Goal: Navigation & Orientation: Find specific page/section

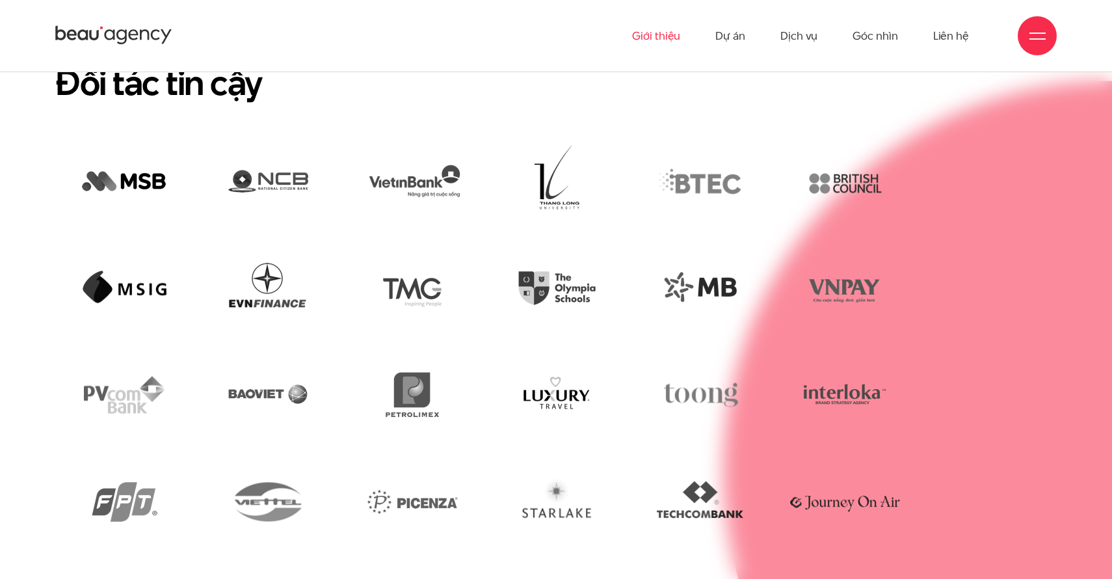
scroll to position [4033, 0]
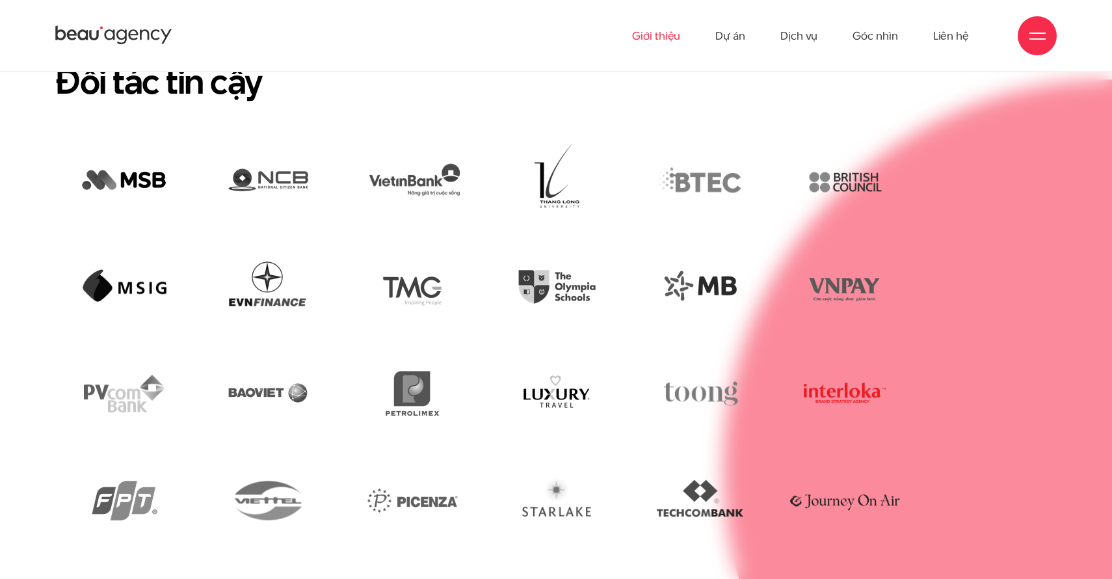
click at [833, 436] on img at bounding box center [845, 393] width 124 height 85
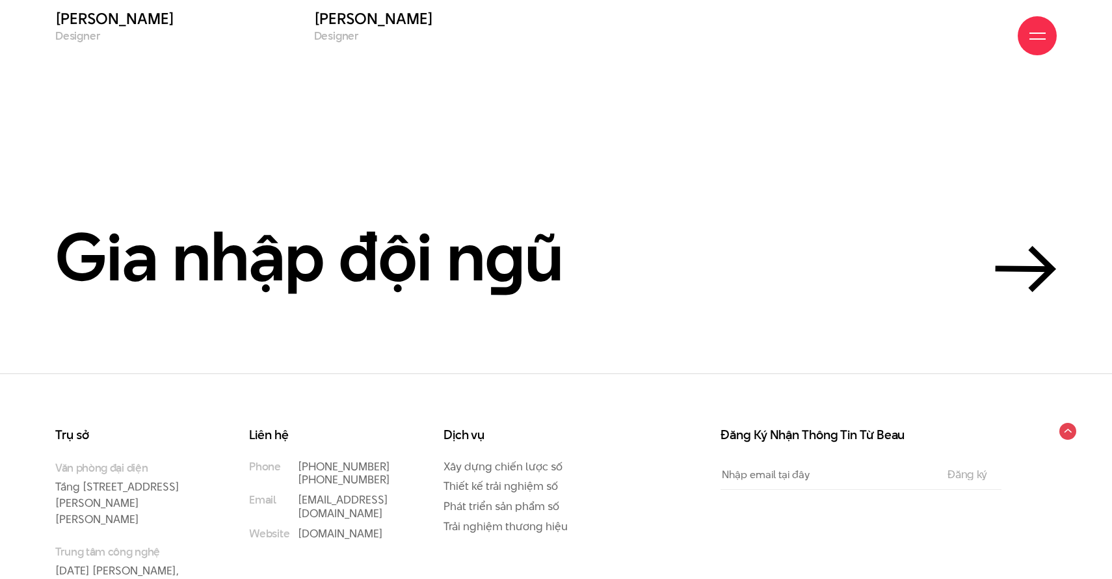
scroll to position [6070, 0]
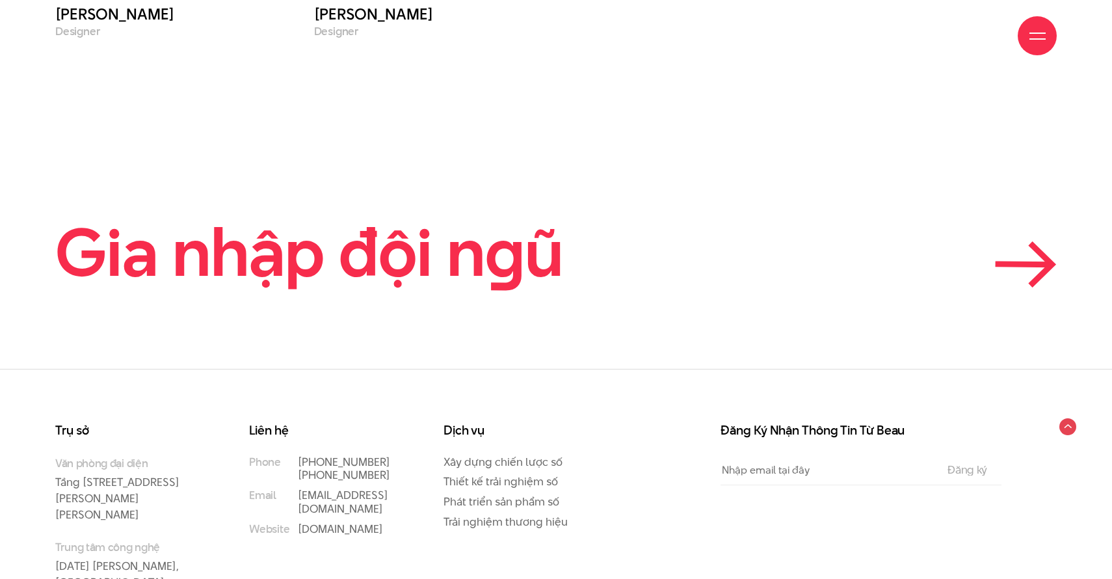
click at [1041, 282] on icon at bounding box center [1026, 264] width 62 height 46
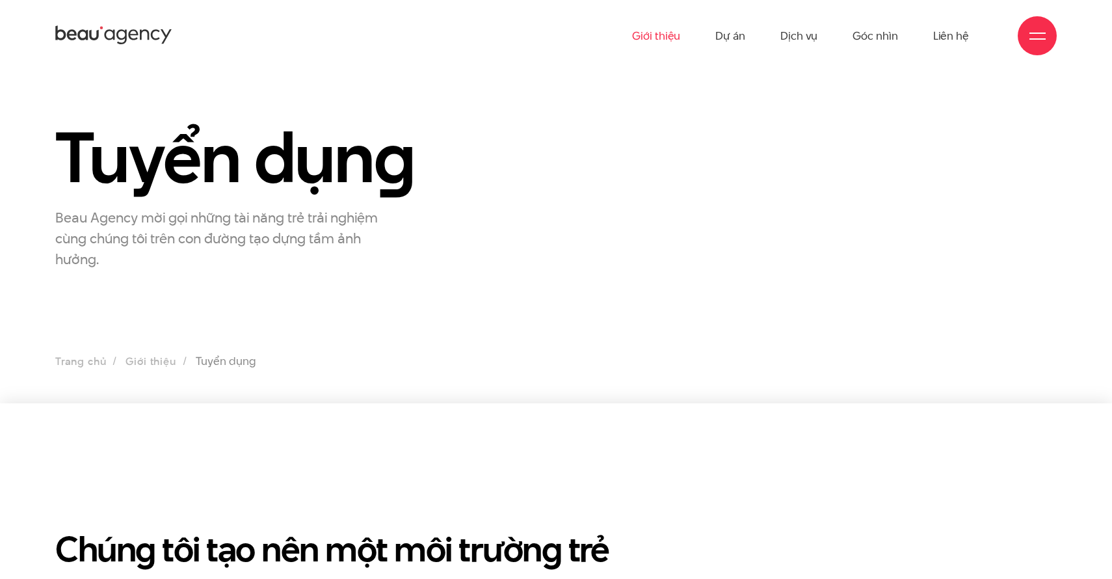
click at [673, 36] on link "Giới thiệu" at bounding box center [656, 36] width 48 height 72
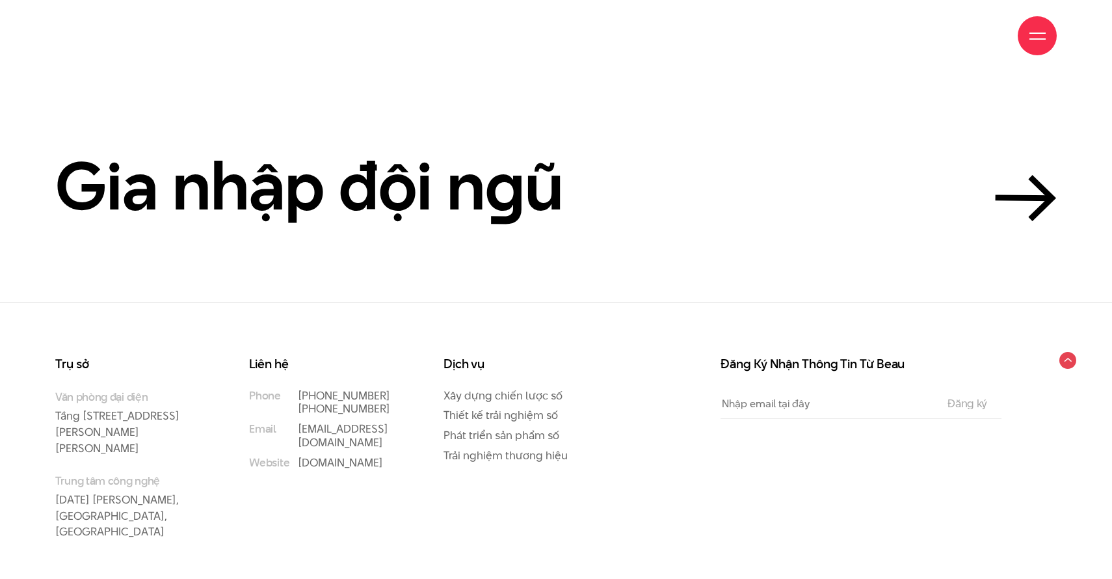
scroll to position [6179, 0]
